Goal: Transaction & Acquisition: Subscribe to service/newsletter

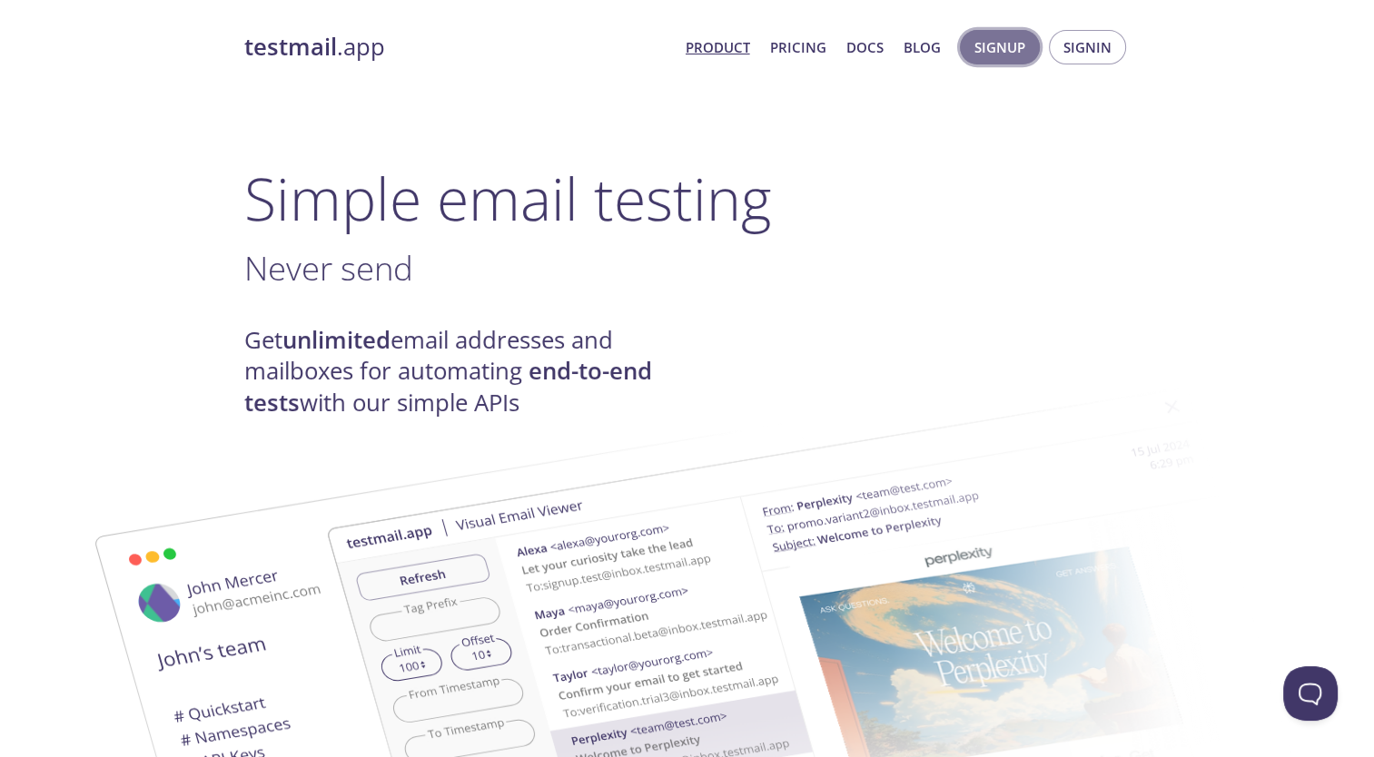
click at [1012, 54] on span "Signup" at bounding box center [999, 47] width 51 height 24
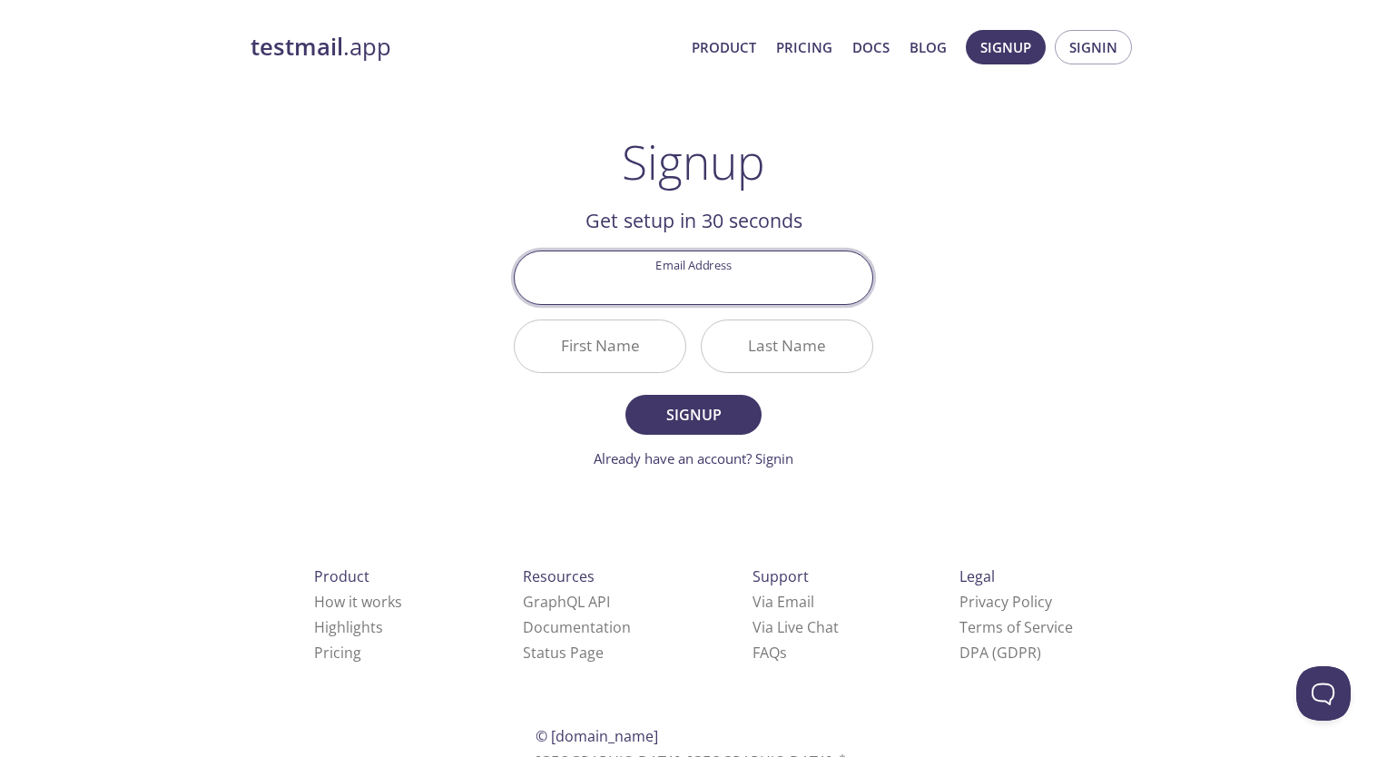
paste input "[EMAIL_ADDRESS][DOMAIN_NAME]"
type input "[EMAIL_ADDRESS][DOMAIN_NAME]"
paste input "[EMAIL_ADDRESS][DOMAIN_NAME]"
type input "[EMAIL_ADDRESS][DOMAIN_NAME]"
click at [1105, 293] on div "testmail .app Product Pricing Docs Blog Signup Signin Signup Get setup in 30 se…" at bounding box center [694, 435] width 930 height 834
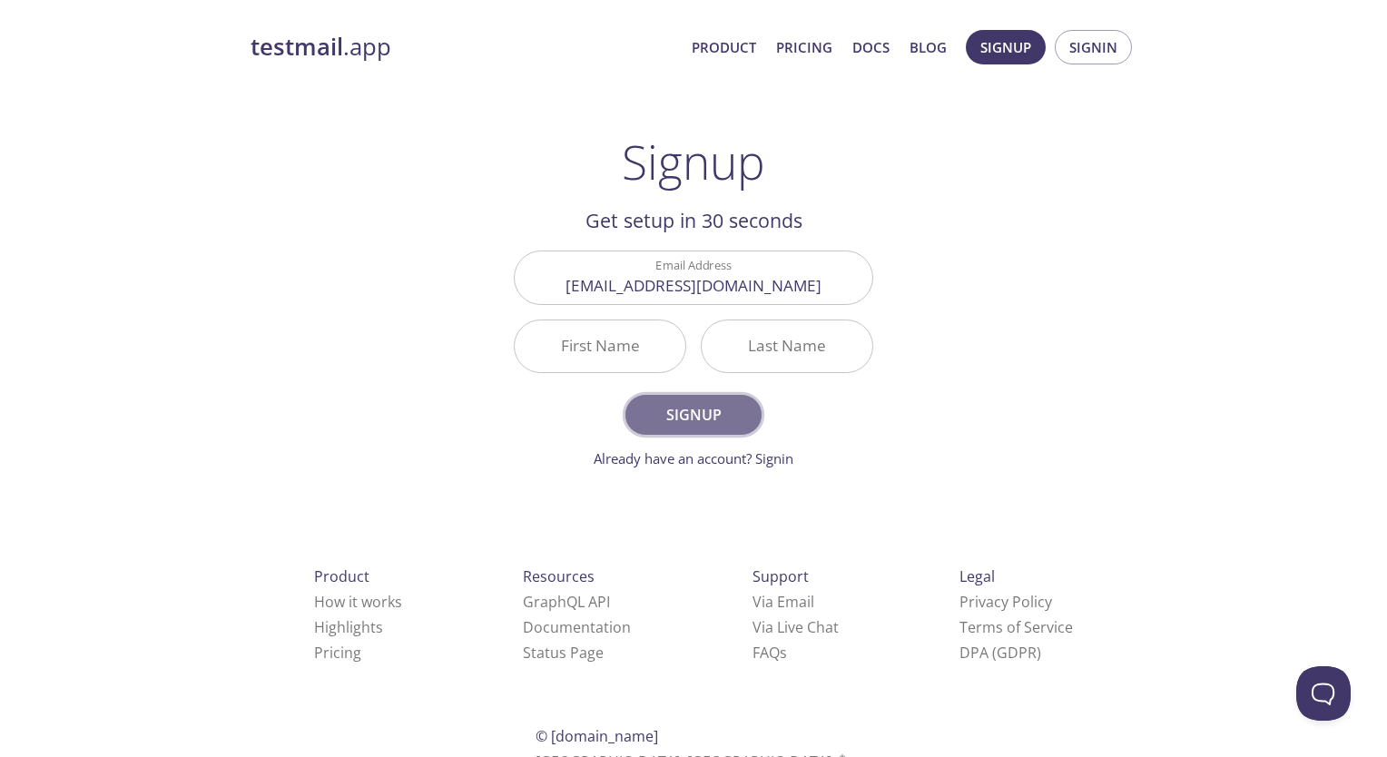
click at [696, 419] on span "Signup" at bounding box center [694, 414] width 96 height 25
click at [620, 355] on input "First Name Required" at bounding box center [600, 347] width 171 height 52
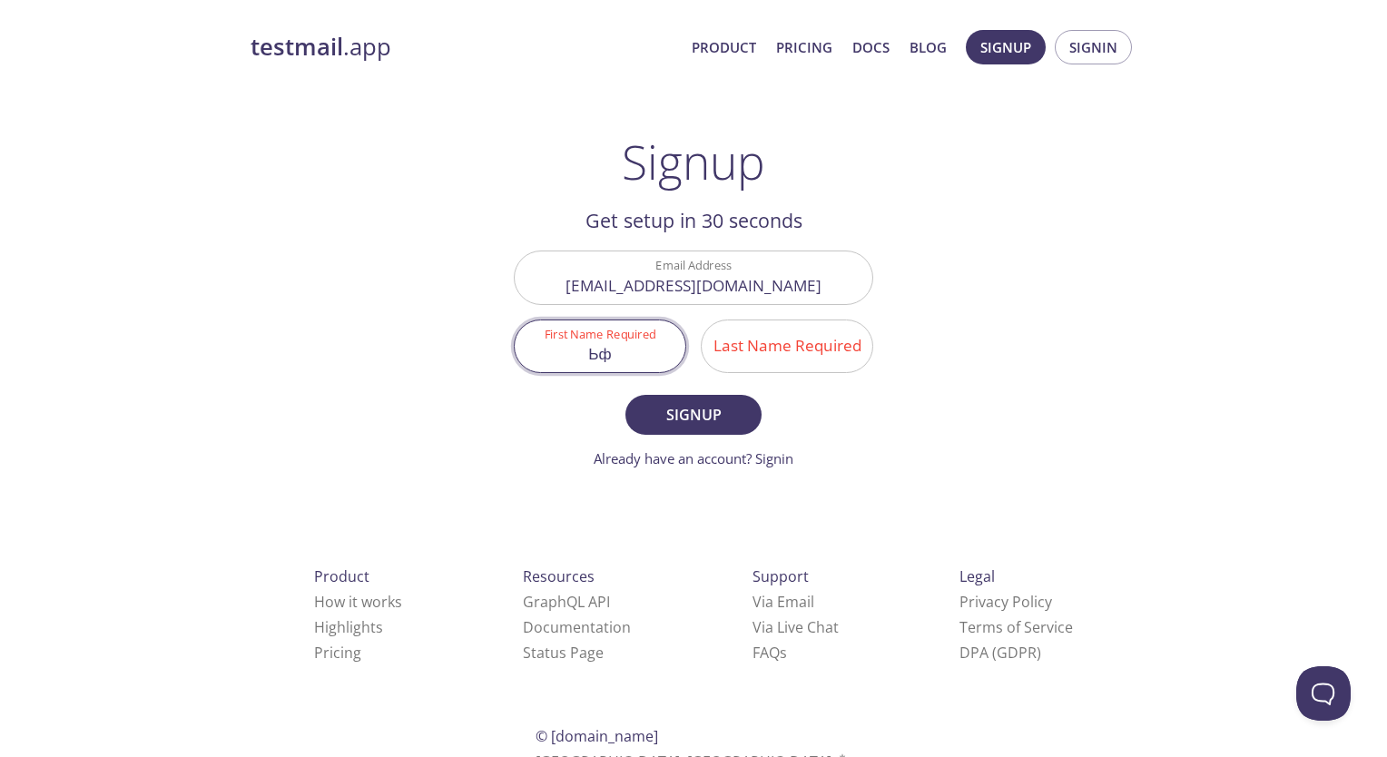
type input "Ь"
type input "Maksym"
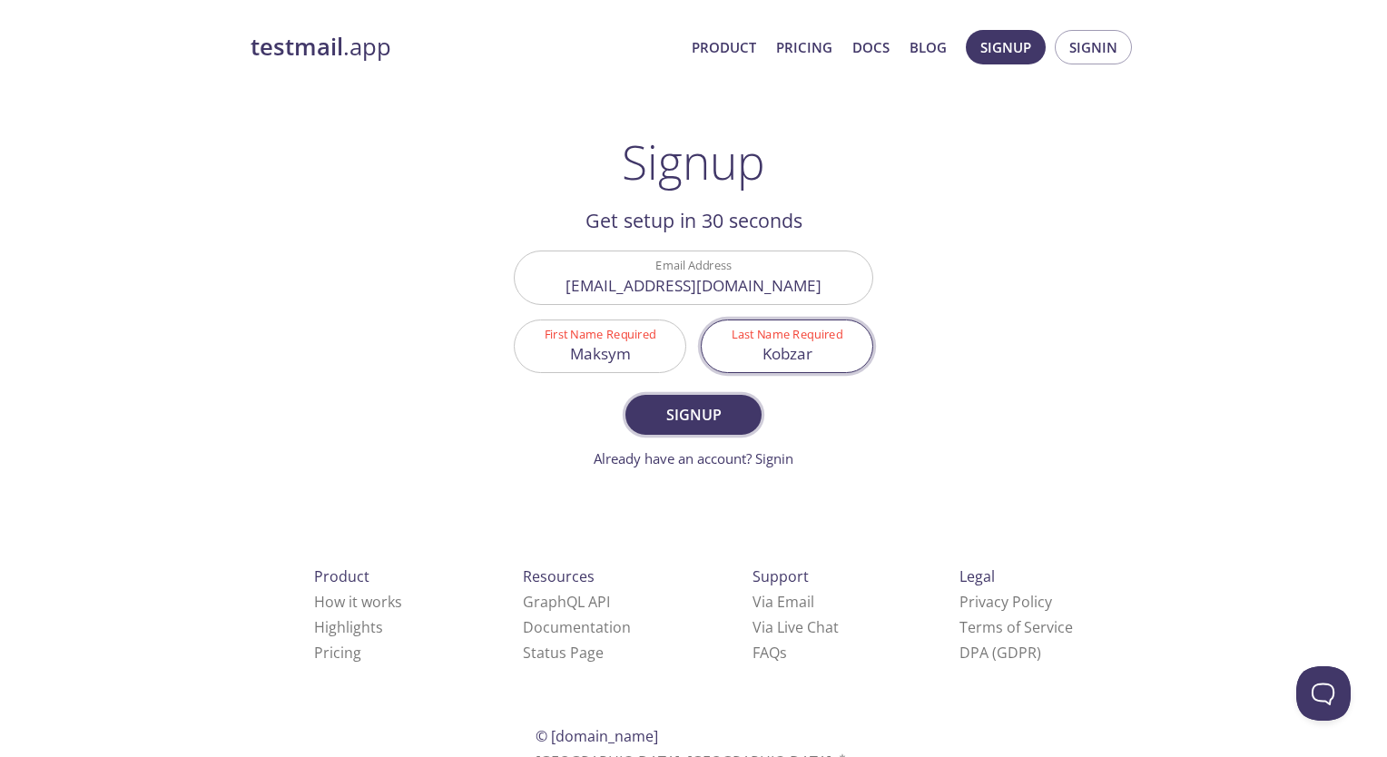
type input "Kobzar"
click at [725, 422] on span "Signup" at bounding box center [694, 414] width 96 height 25
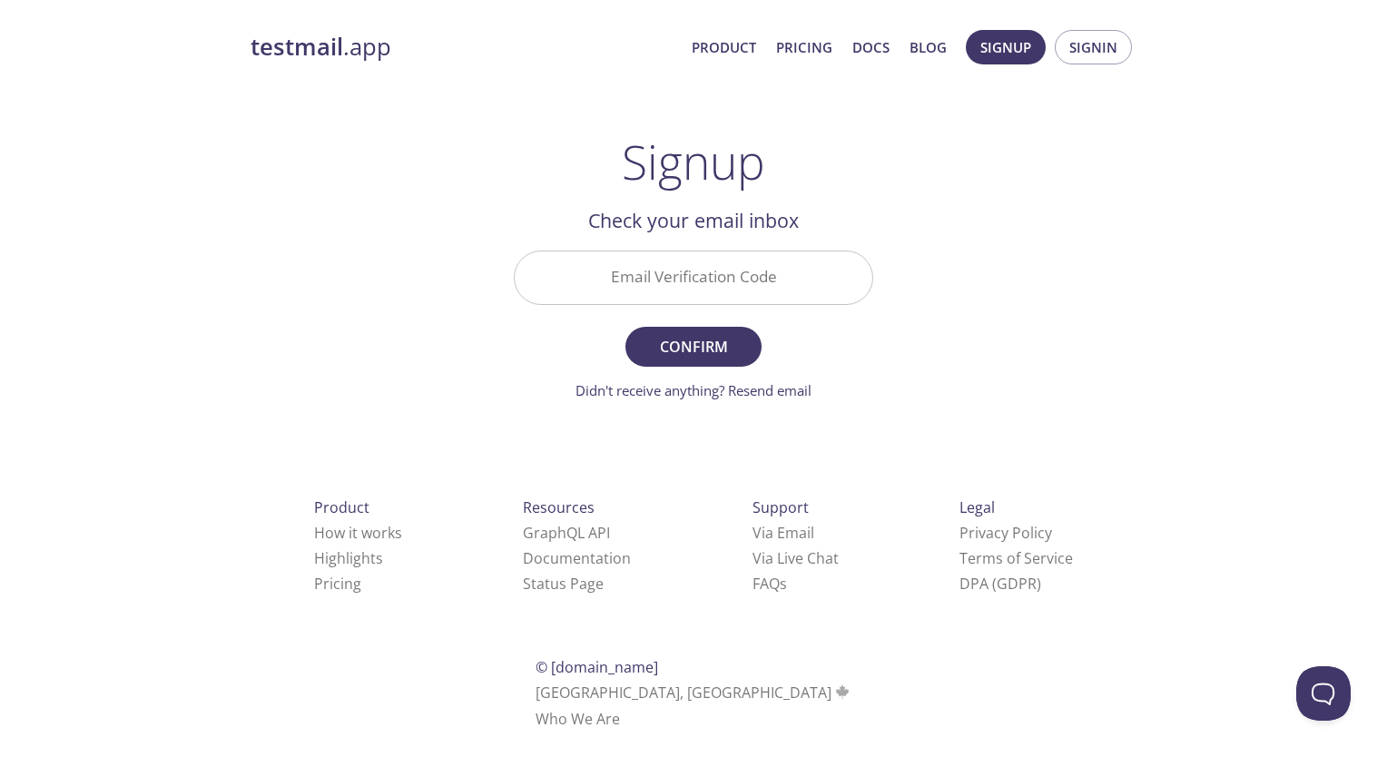
click at [698, 282] on input "Email Verification Code" at bounding box center [694, 278] width 358 height 52
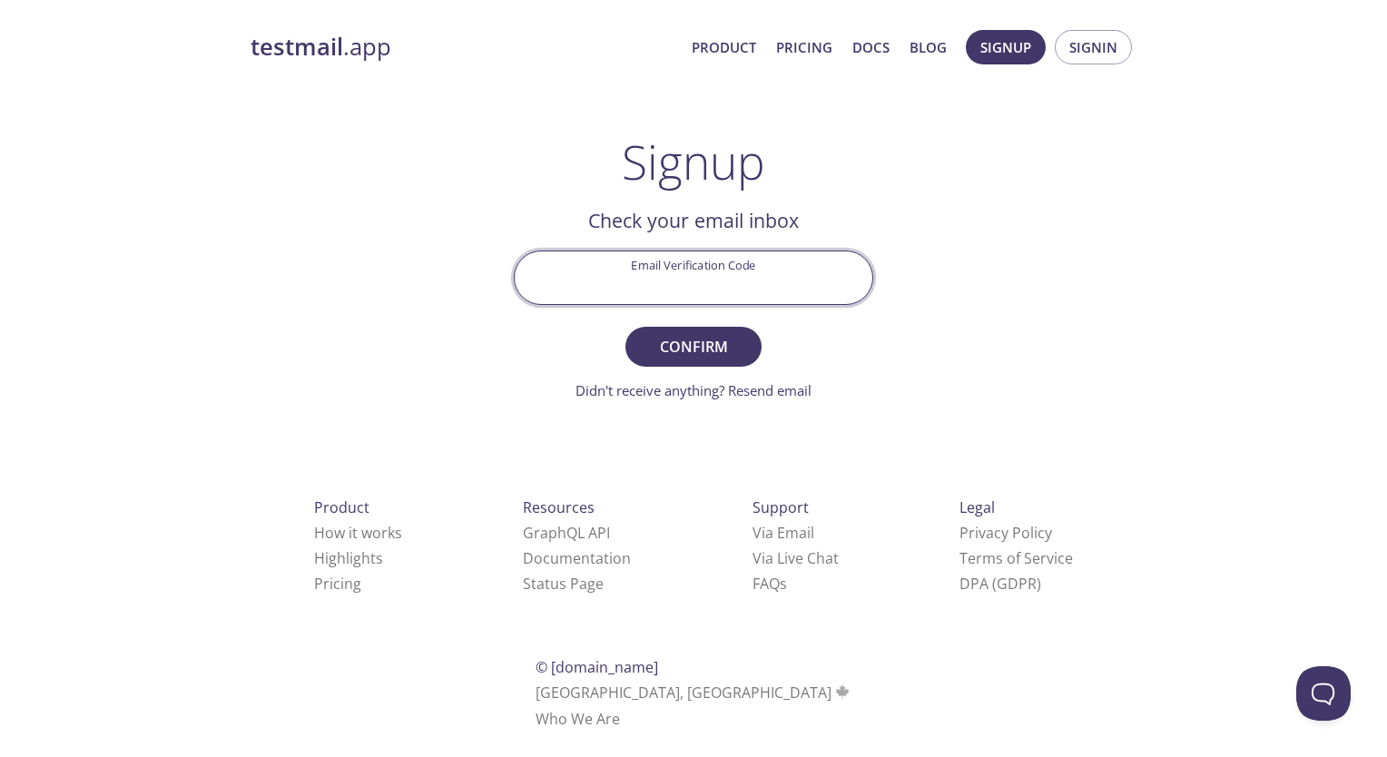
paste input "ZWG6JCX"
type input "ZWG6JCX"
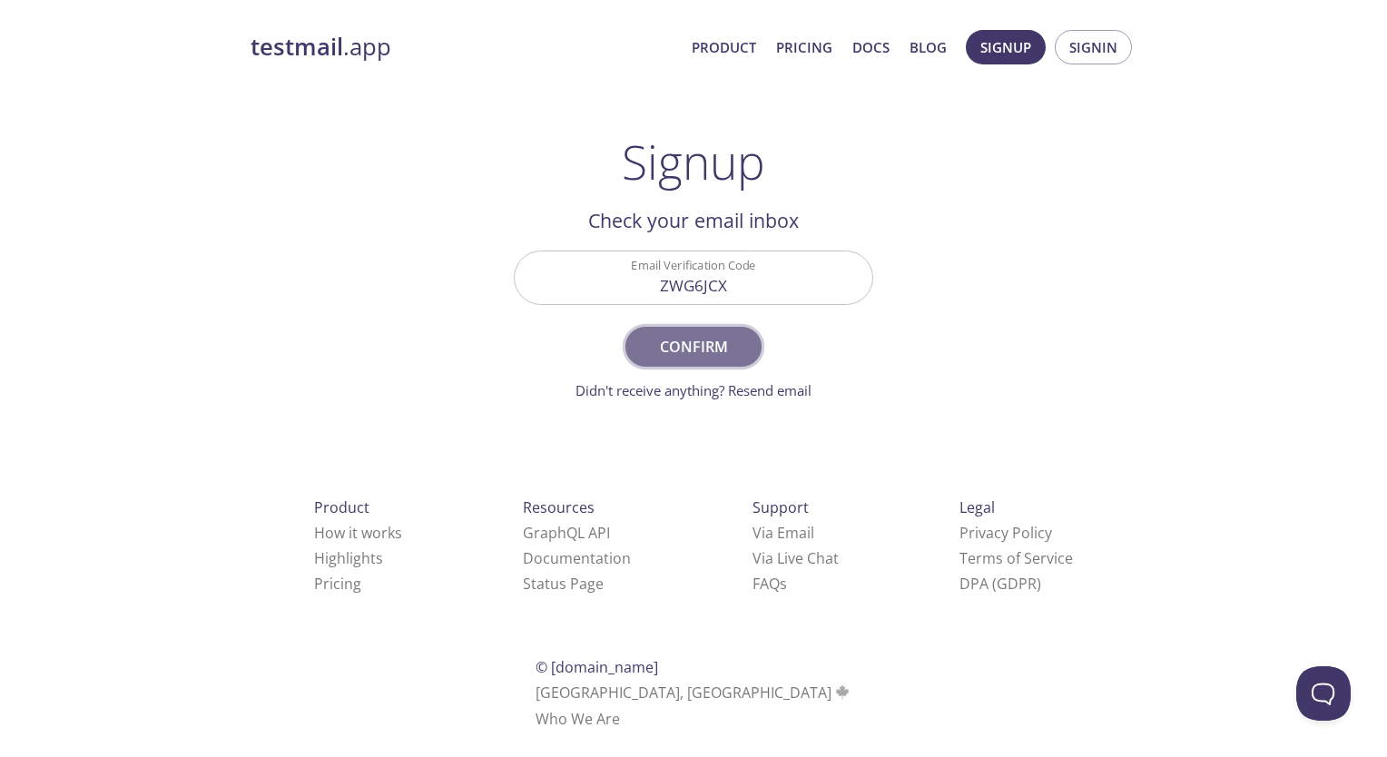
click at [690, 347] on span "Confirm" at bounding box center [694, 346] width 96 height 25
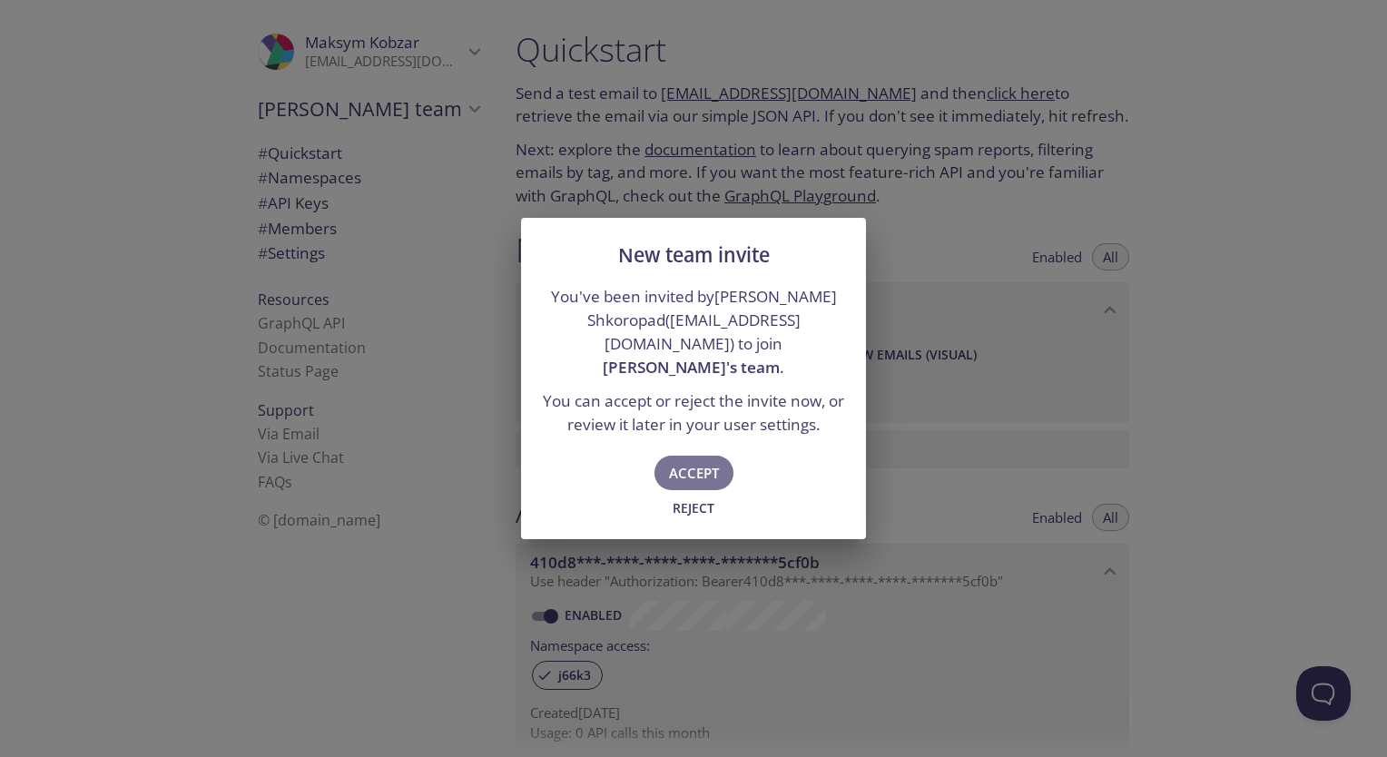
drag, startPoint x: 706, startPoint y: 467, endPoint x: 741, endPoint y: 459, distance: 35.3
click at [706, 467] on span "Accept" at bounding box center [694, 473] width 50 height 24
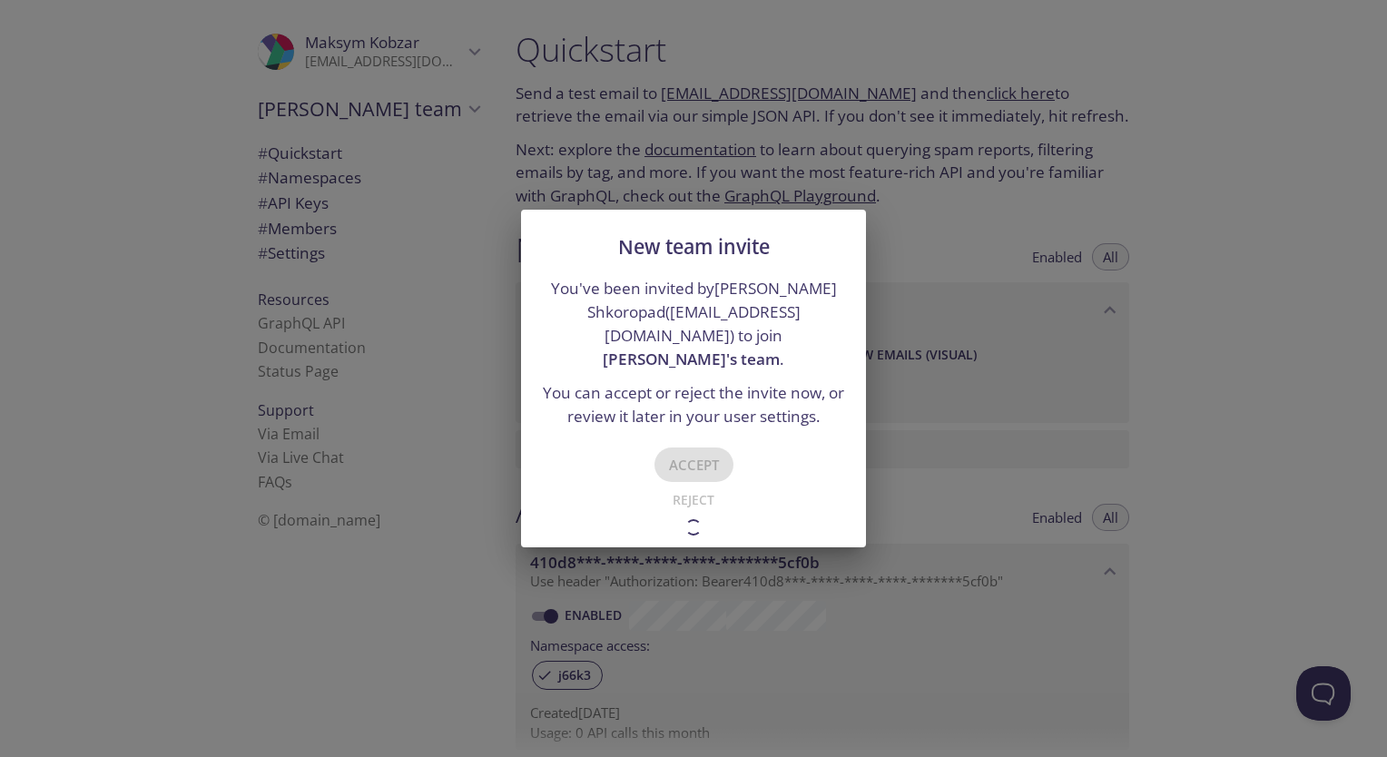
type input "[PERSON_NAME]'s team"
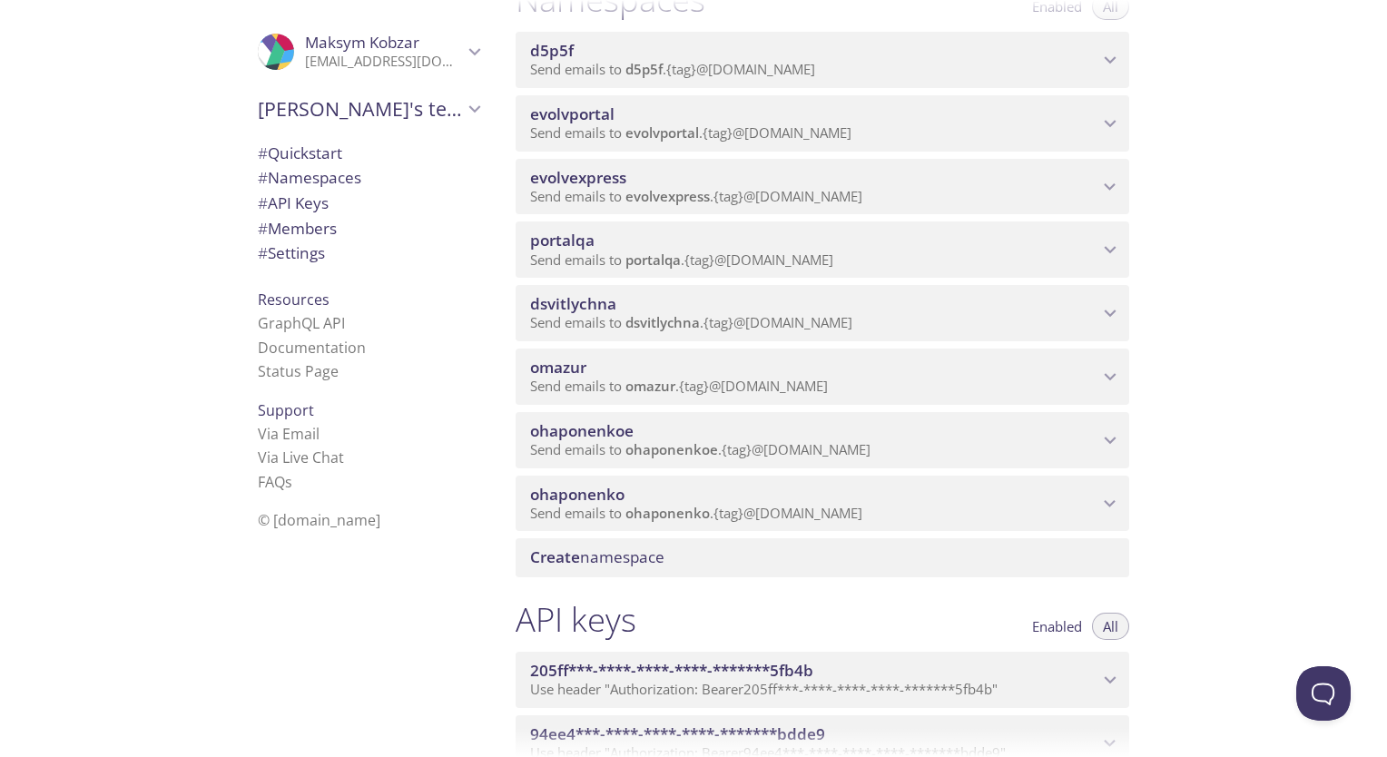
scroll to position [182, 0]
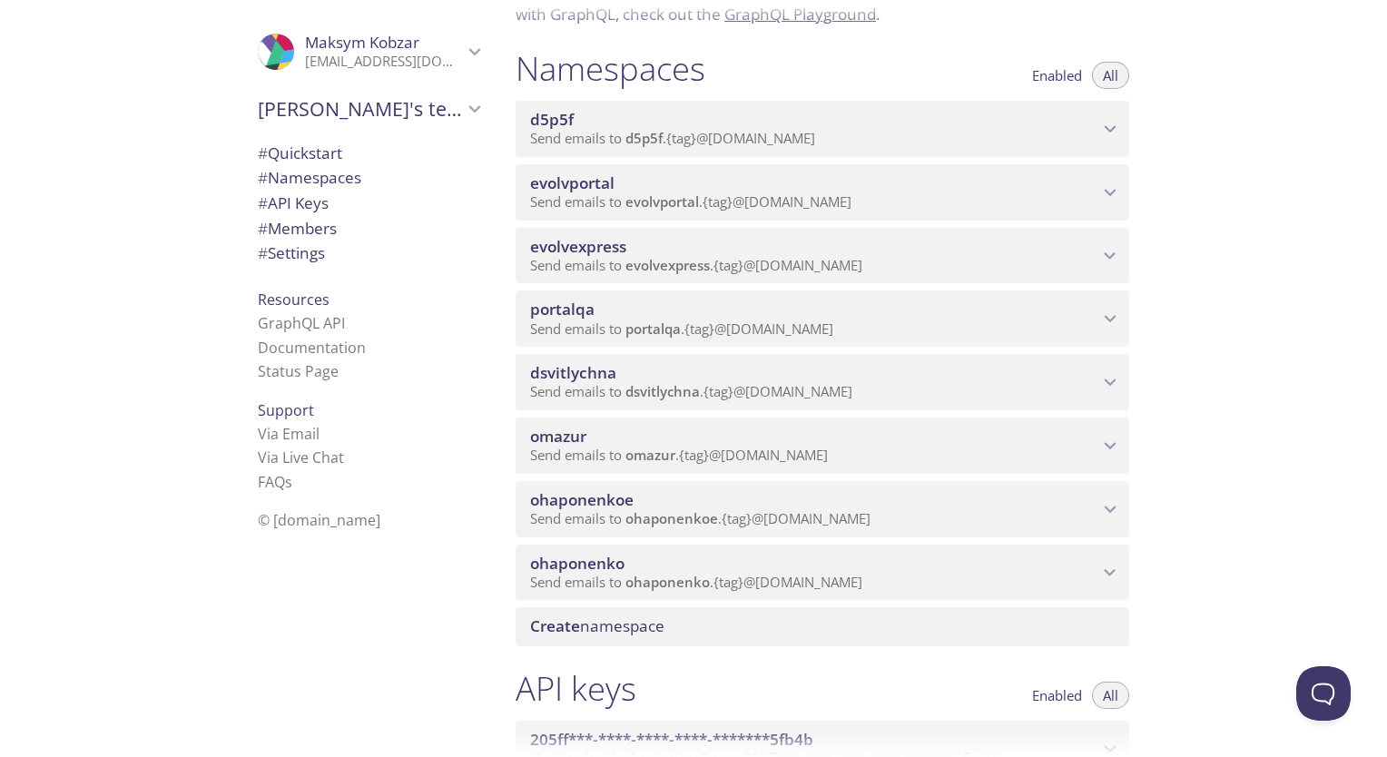
click at [707, 274] on span "evolvexpress" at bounding box center [668, 265] width 84 height 18
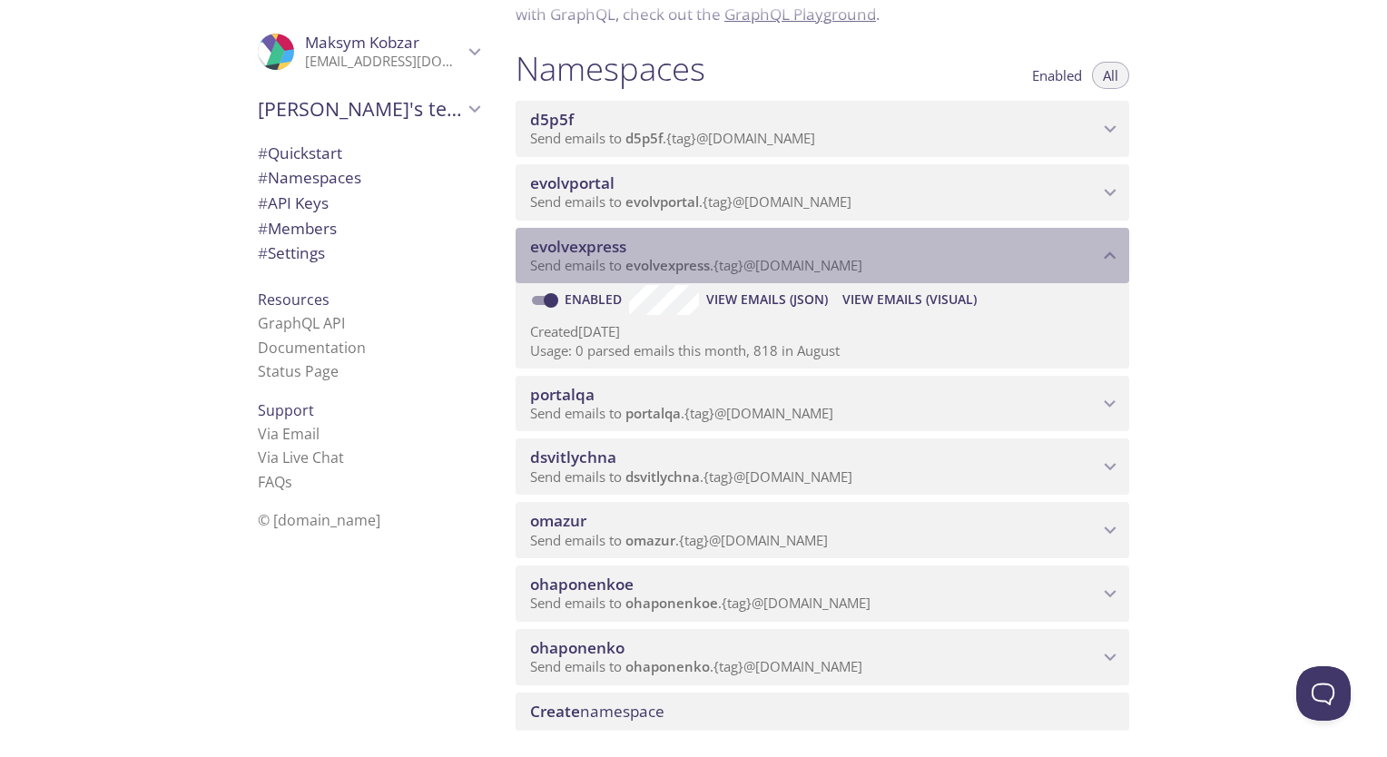
click at [683, 257] on span "evolvexpress" at bounding box center [814, 247] width 568 height 20
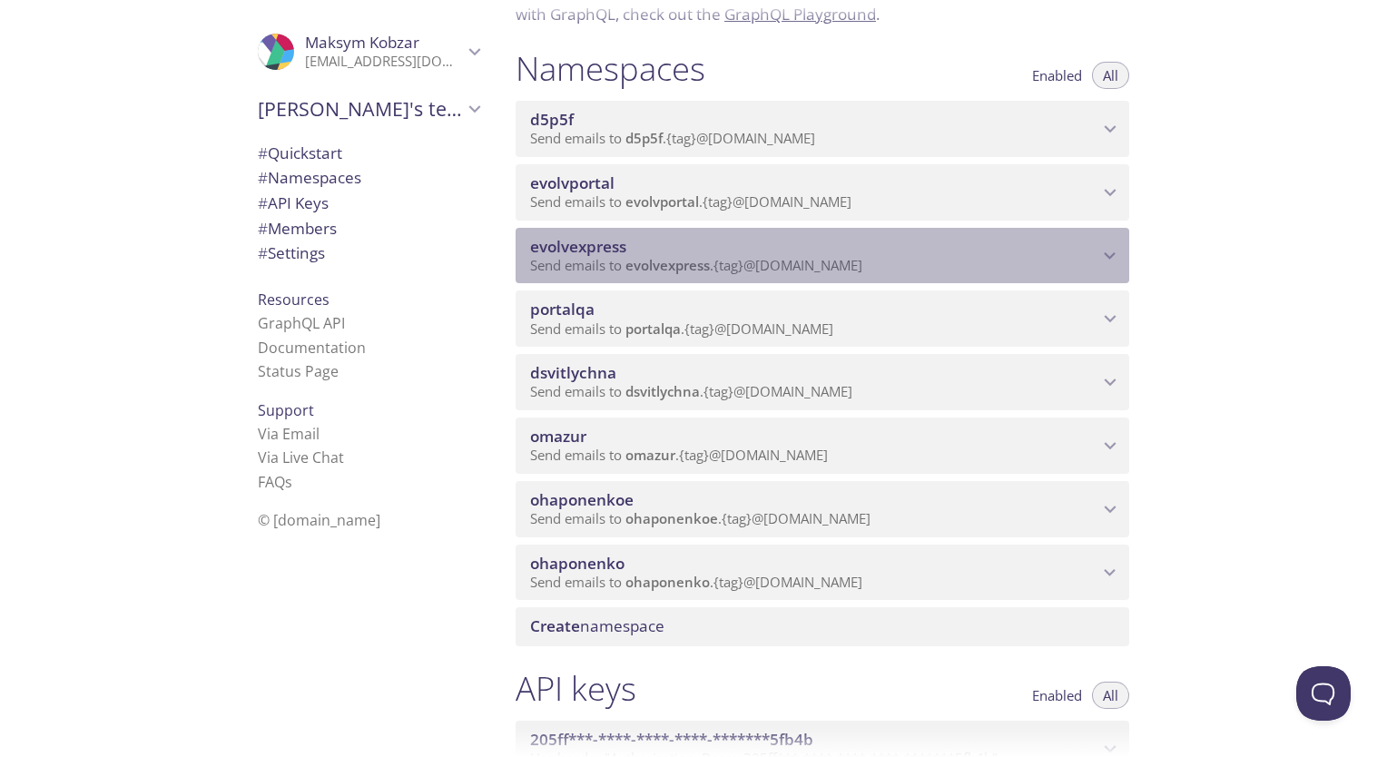
click at [683, 257] on span "evolvexpress" at bounding box center [814, 247] width 568 height 20
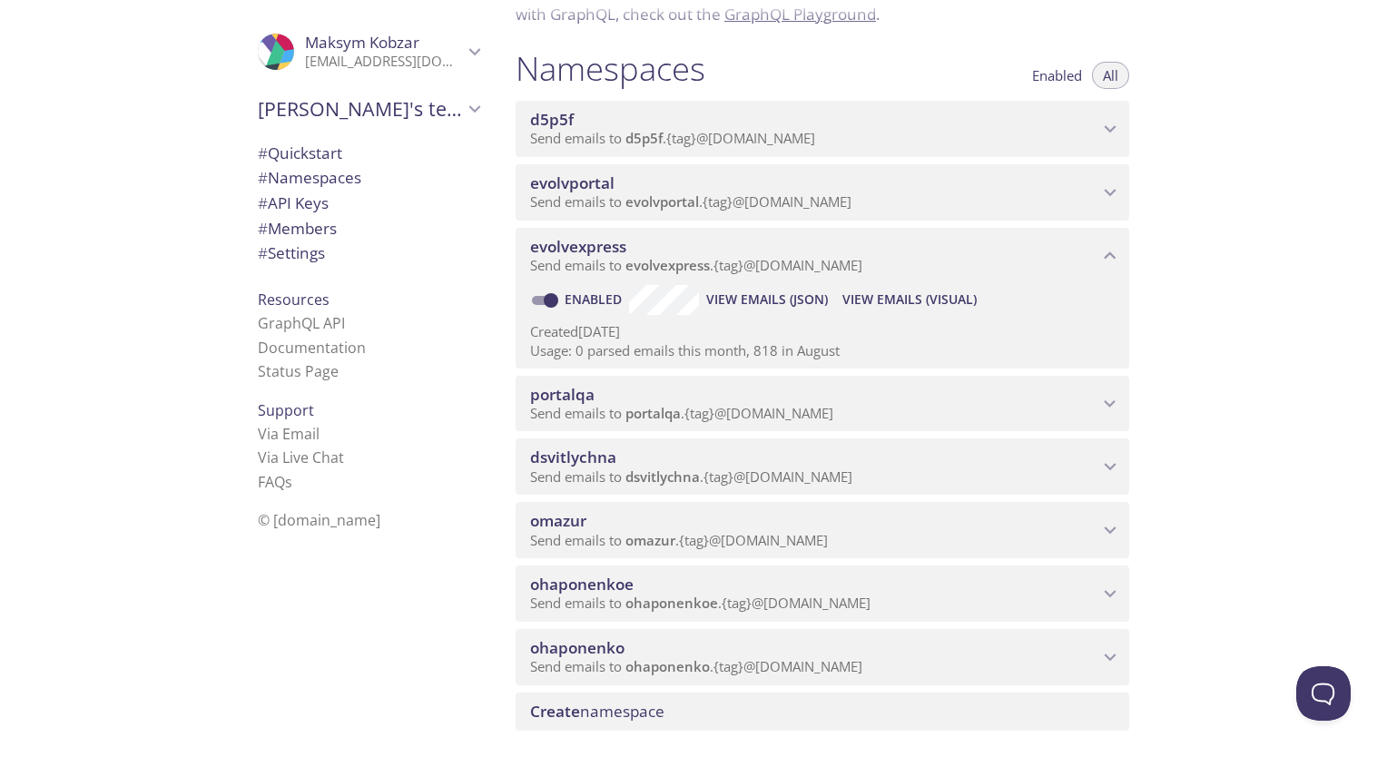
scroll to position [0, 0]
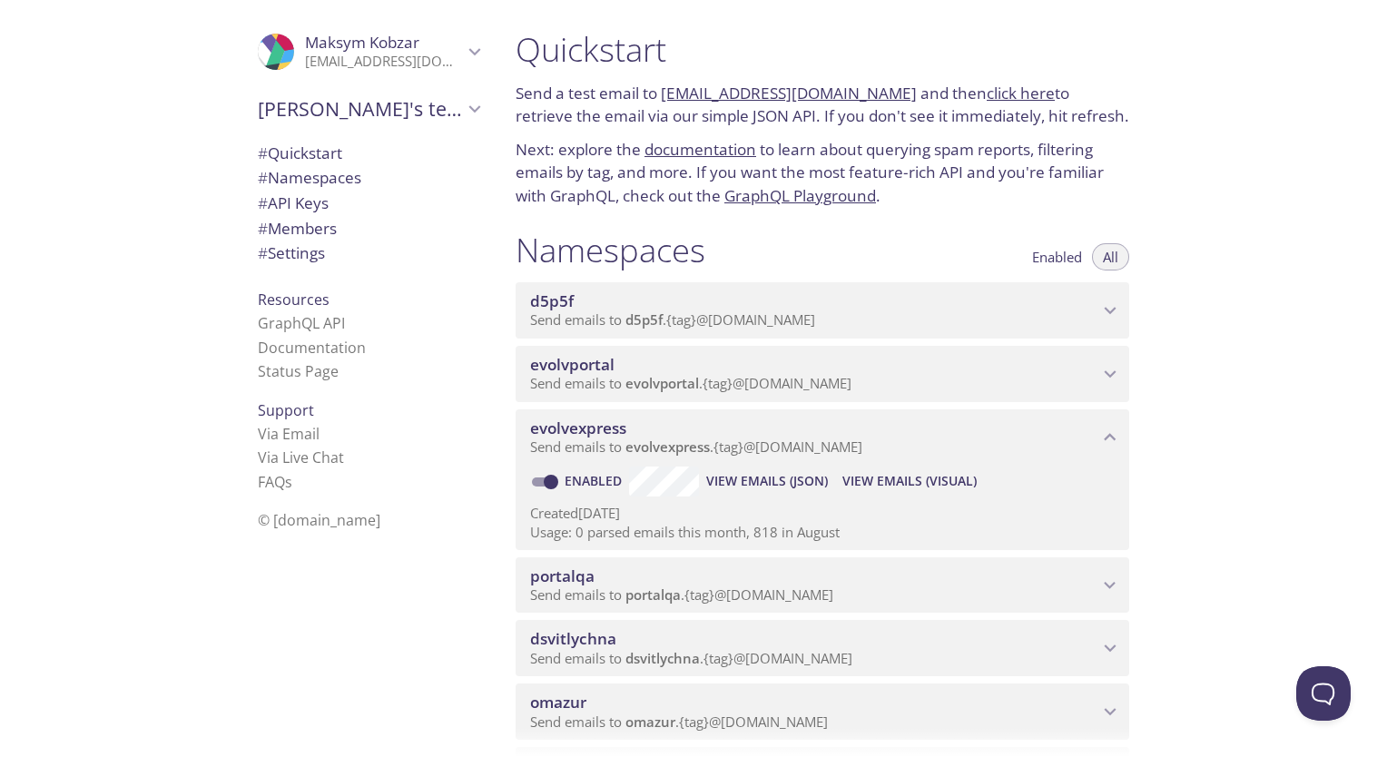
click at [685, 439] on span "evolvexpress" at bounding box center [814, 429] width 568 height 20
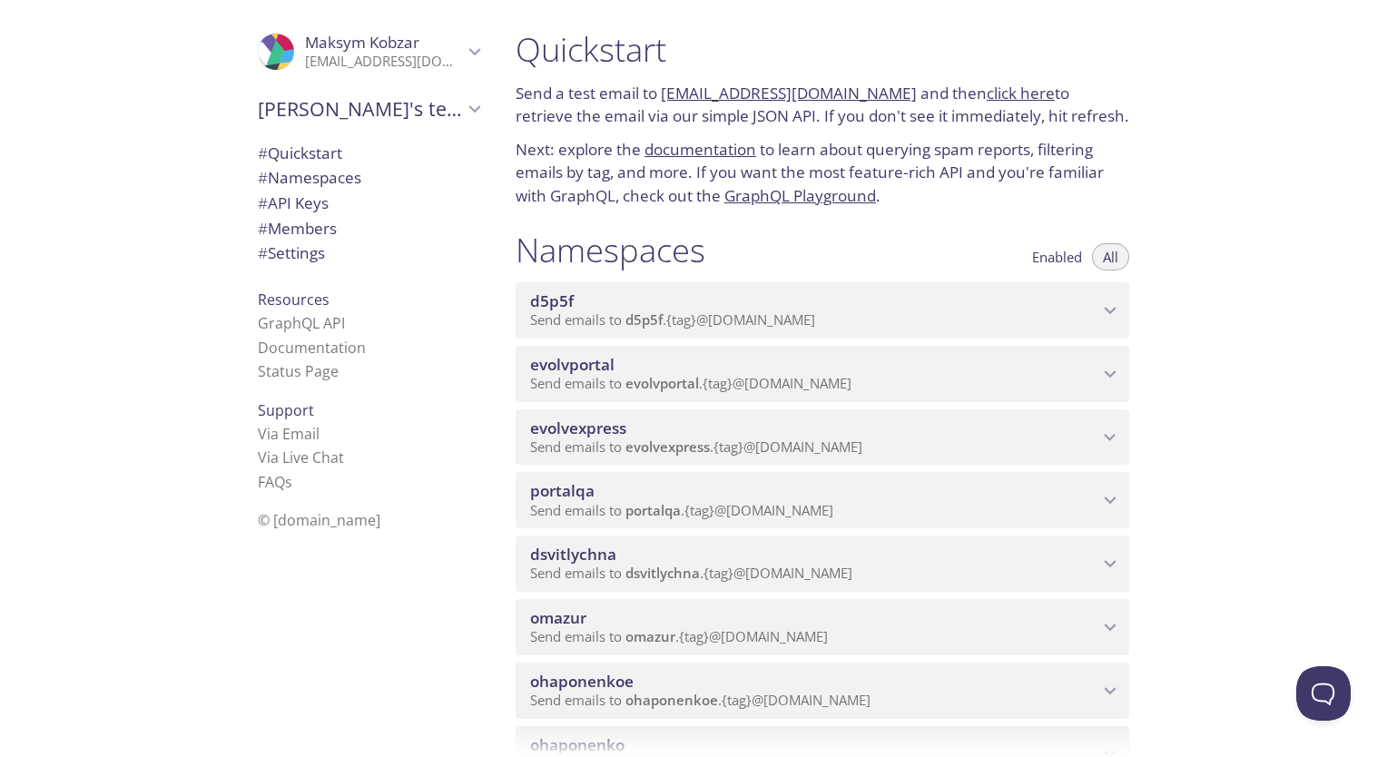
click at [770, 456] on span "Send emails to evolvexpress . {tag} @[DOMAIN_NAME]" at bounding box center [696, 447] width 332 height 18
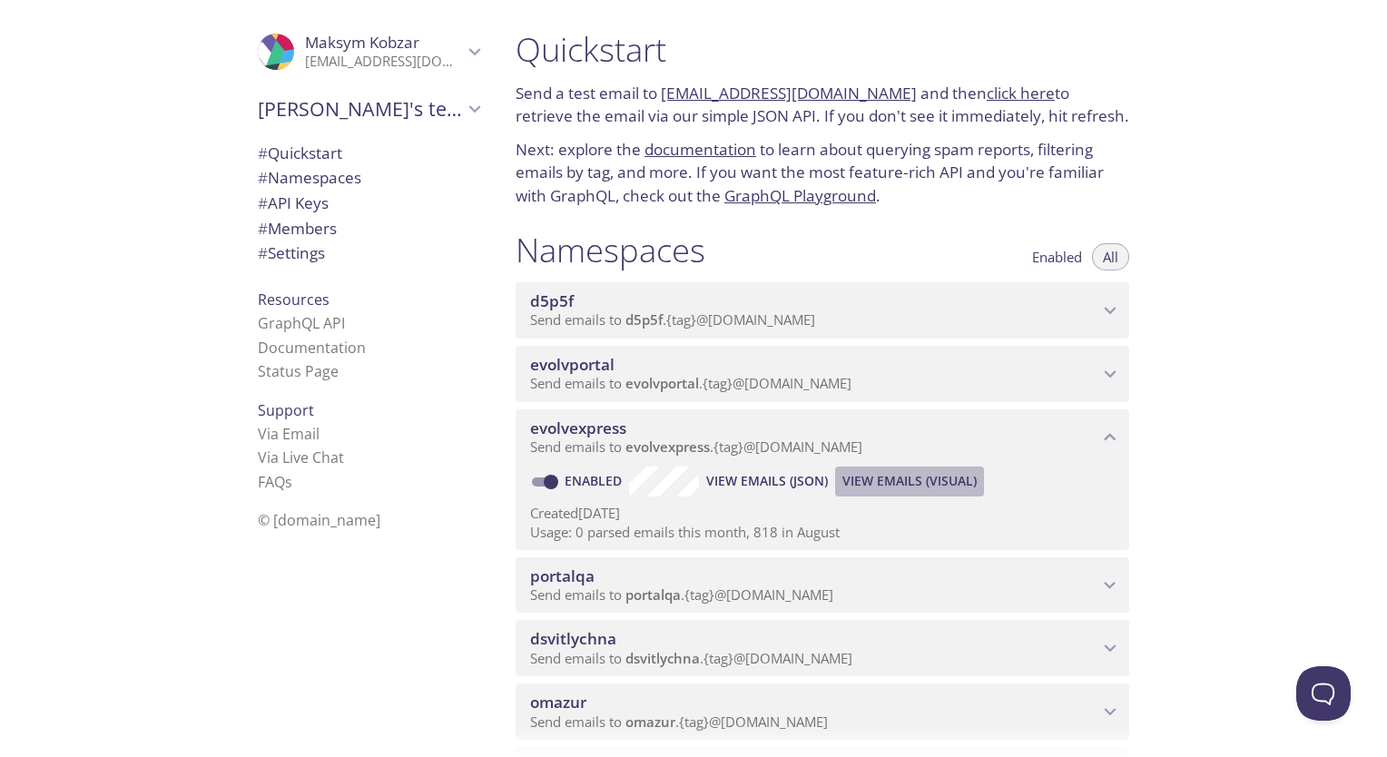
click at [901, 492] on span "View Emails (Visual)" at bounding box center [910, 481] width 134 height 22
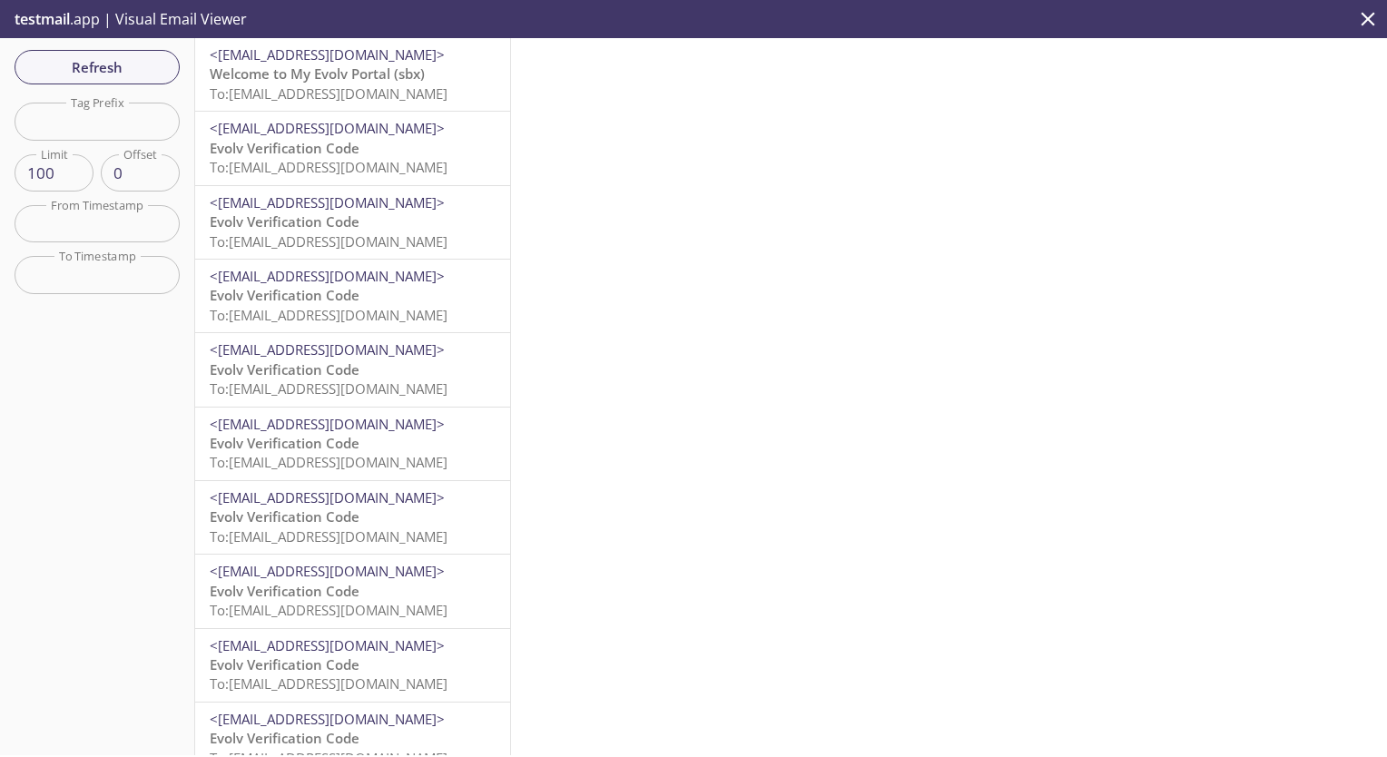
click at [335, 84] on span "To: [EMAIL_ADDRESS][DOMAIN_NAME]" at bounding box center [329, 93] width 238 height 18
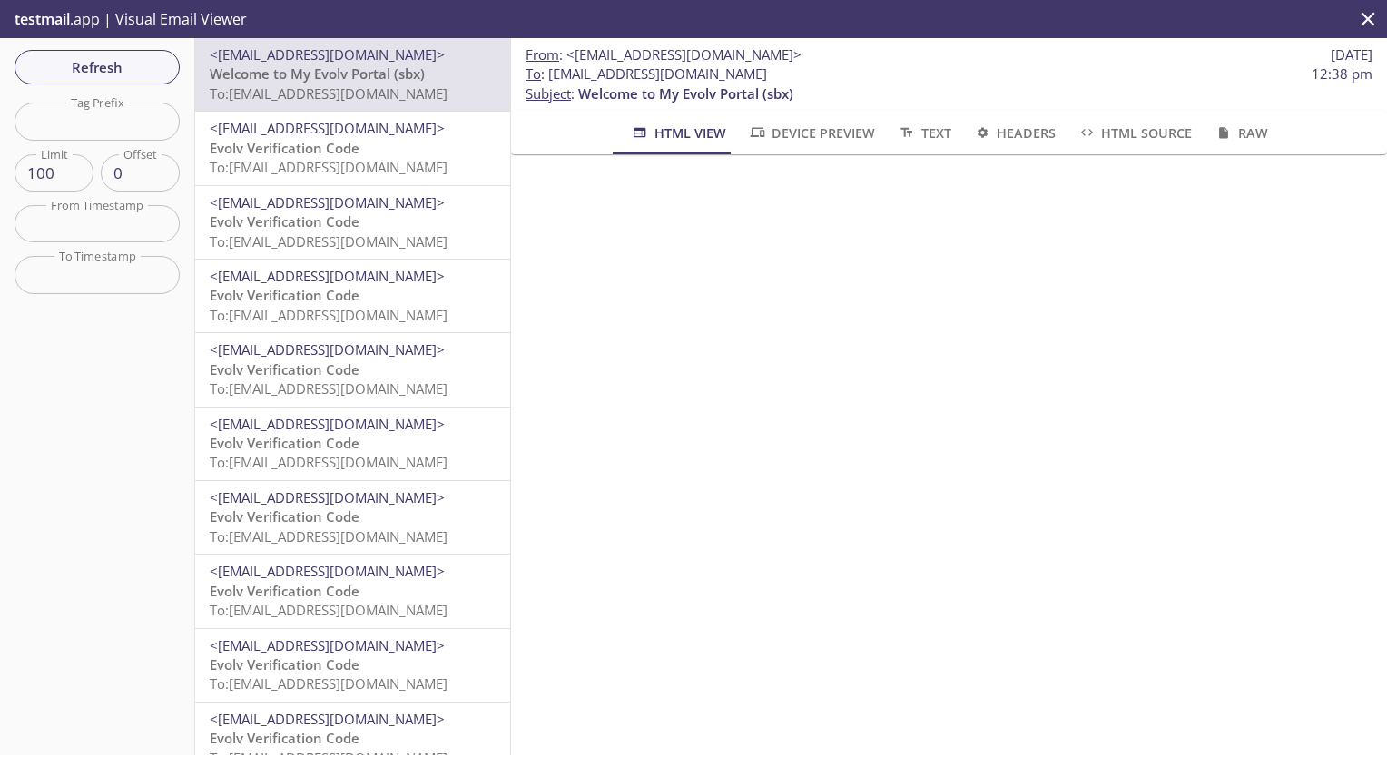
click at [814, 126] on span "Device Preview" at bounding box center [811, 133] width 127 height 23
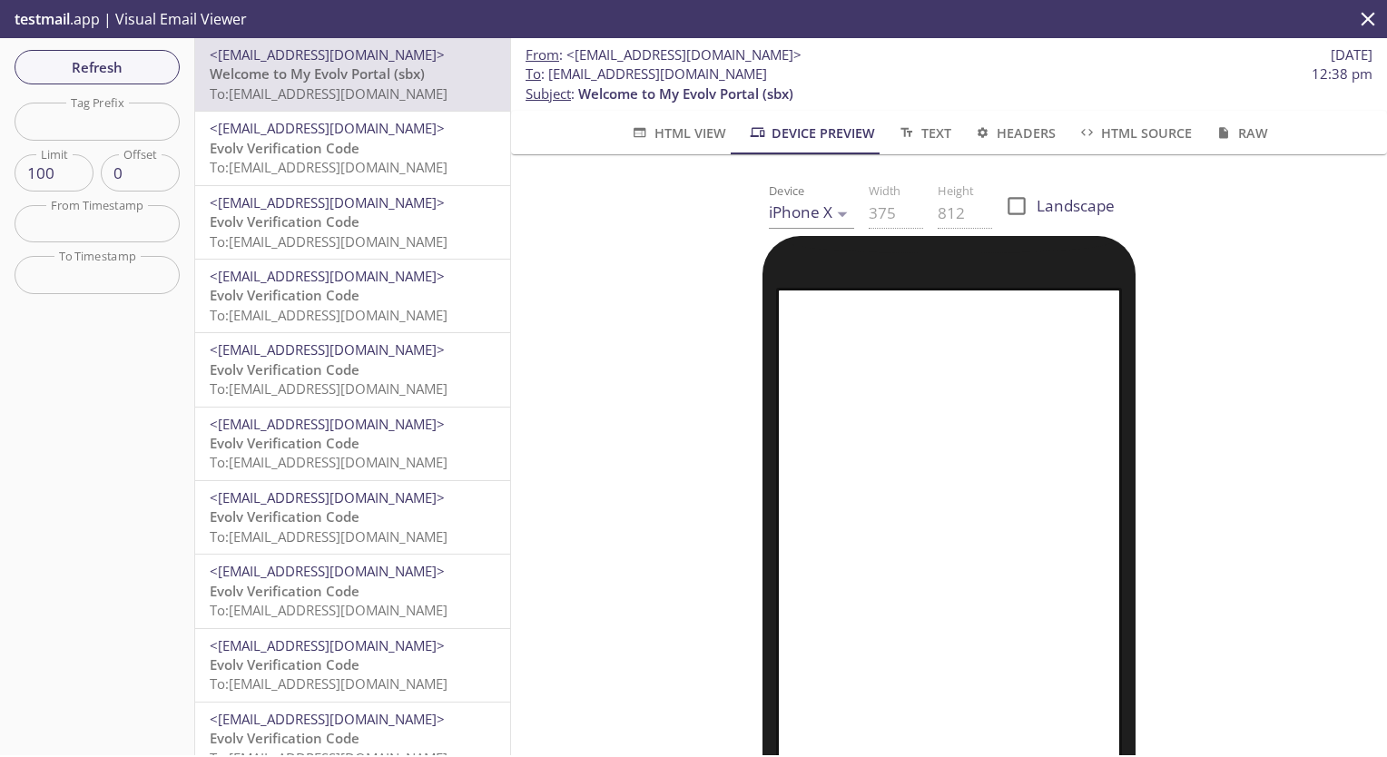
drag, startPoint x: 545, startPoint y: 74, endPoint x: 920, endPoint y: 78, distance: 375.0
click at [920, 78] on span "To : [EMAIL_ADDRESS][DOMAIN_NAME] 12:38 pm" at bounding box center [949, 73] width 847 height 19
copy span "[EMAIL_ADDRESS][DOMAIN_NAME]"
